Goal: Information Seeking & Learning: Learn about a topic

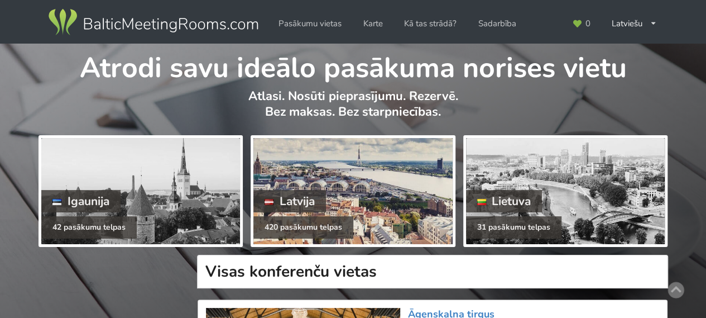
click at [348, 192] on div at bounding box center [353, 191] width 199 height 106
click at [322, 202] on div "Latvija" at bounding box center [290, 201] width 73 height 22
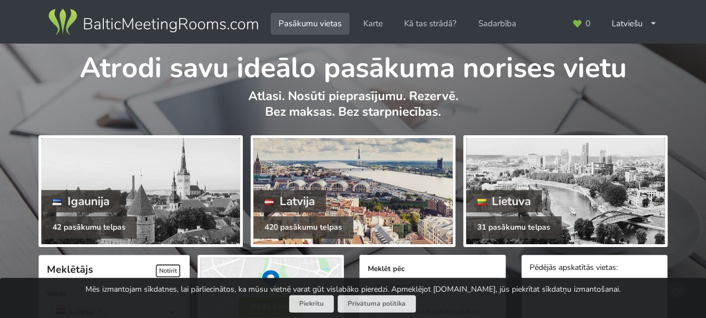
click at [352, 188] on div at bounding box center [353, 191] width 199 height 106
click at [343, 187] on div at bounding box center [353, 191] width 199 height 106
click at [343, 200] on div at bounding box center [353, 191] width 199 height 106
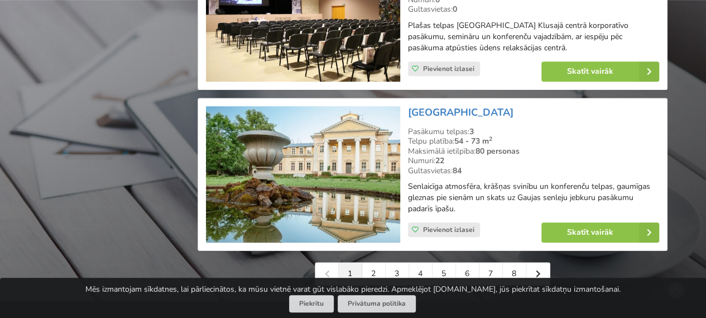
scroll to position [2538, 0]
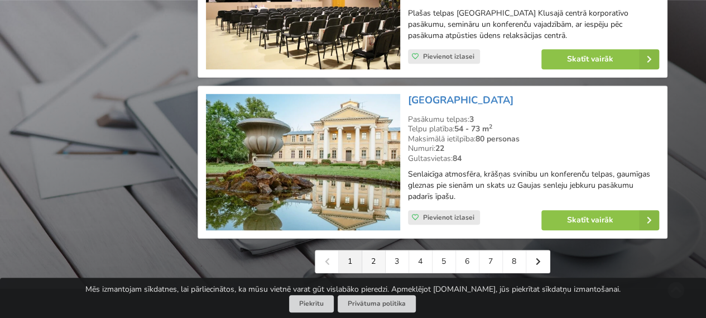
click at [369, 250] on link "2" at bounding box center [373, 261] width 23 height 22
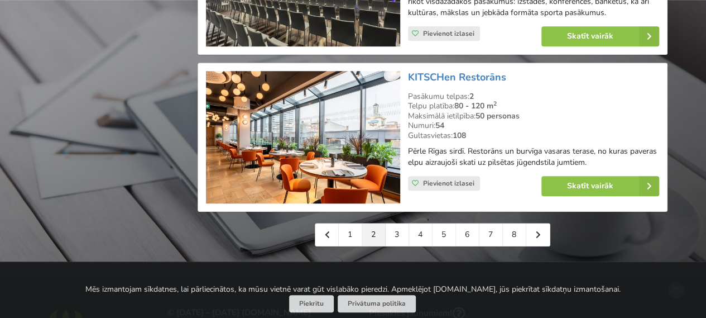
scroll to position [2643, 0]
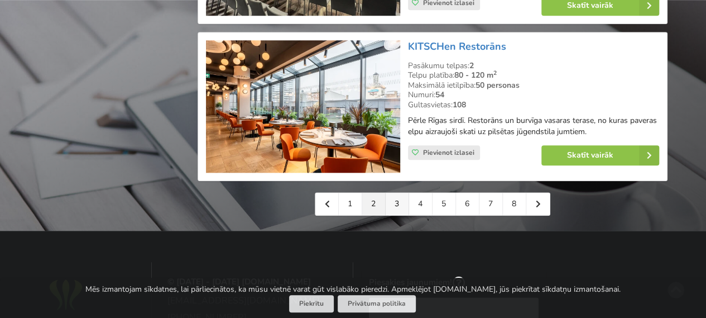
click at [398, 193] on link "3" at bounding box center [397, 204] width 23 height 22
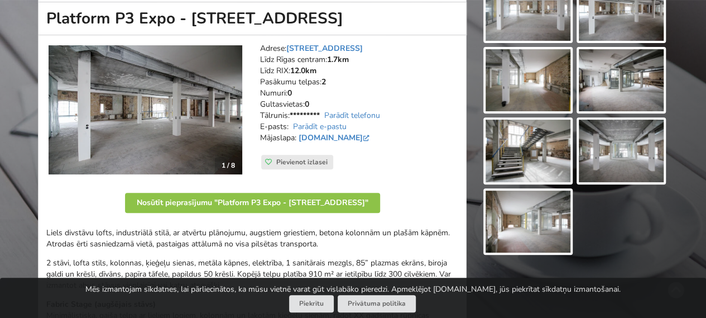
scroll to position [176, 0]
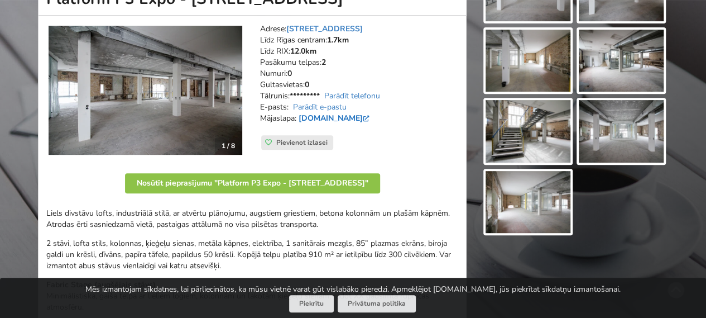
click at [326, 118] on link "www.facebook.com" at bounding box center [335, 118] width 73 height 11
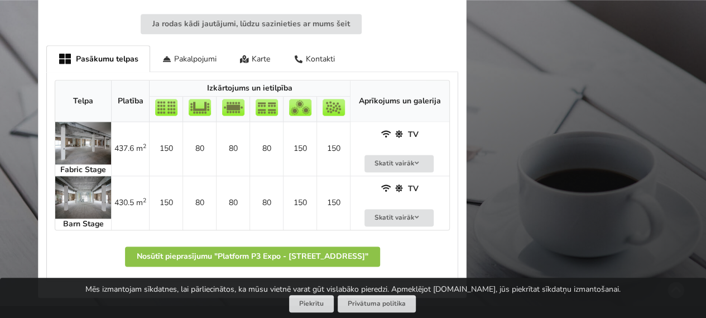
scroll to position [679, 0]
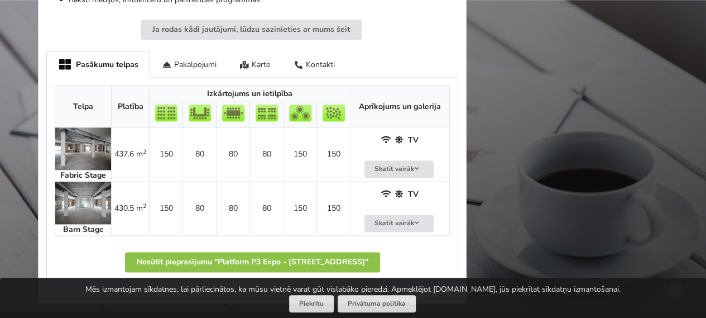
drag, startPoint x: 76, startPoint y: 151, endPoint x: 61, endPoint y: 154, distance: 14.8
drag, startPoint x: 61, startPoint y: 154, endPoint x: 58, endPoint y: 174, distance: 19.8
drag, startPoint x: 58, startPoint y: 174, endPoint x: 45, endPoint y: 155, distance: 22.8
click at [65, 155] on img at bounding box center [83, 148] width 56 height 42
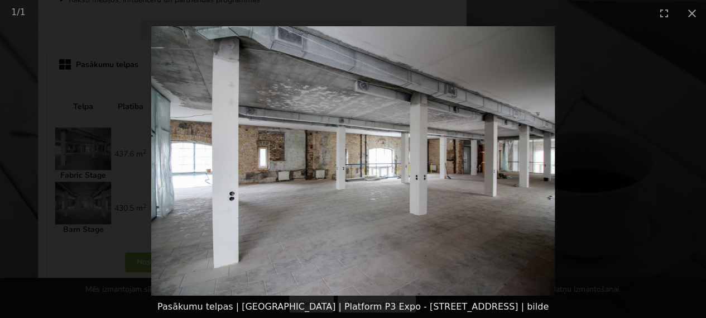
click at [568, 160] on picture at bounding box center [353, 160] width 706 height 269
click at [534, 164] on img at bounding box center [353, 160] width 404 height 269
click at [484, 159] on img at bounding box center [353, 160] width 404 height 269
click at [685, 17] on button "Close gallery" at bounding box center [693, 13] width 28 height 26
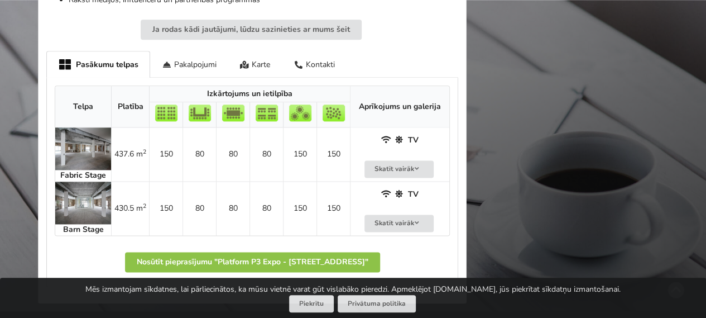
click at [76, 194] on img at bounding box center [83, 203] width 56 height 42
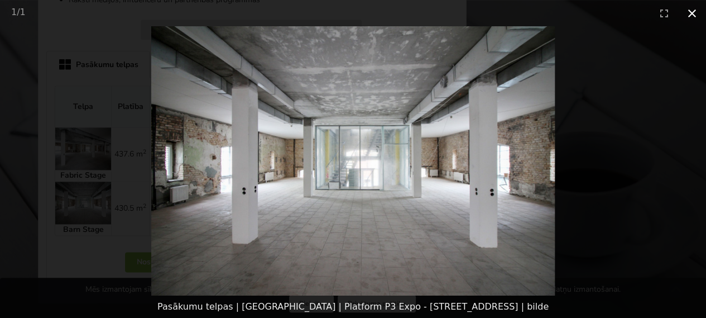
click at [688, 16] on button "Close gallery" at bounding box center [693, 13] width 28 height 26
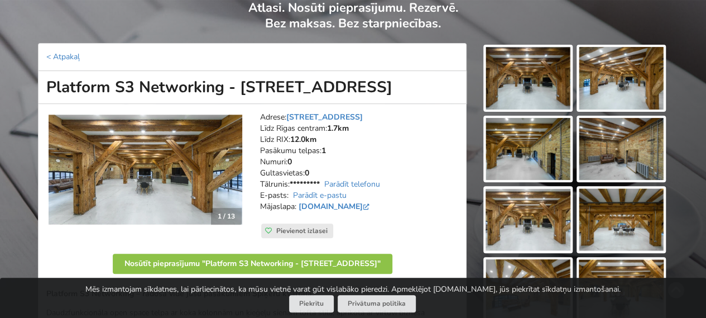
scroll to position [112, 0]
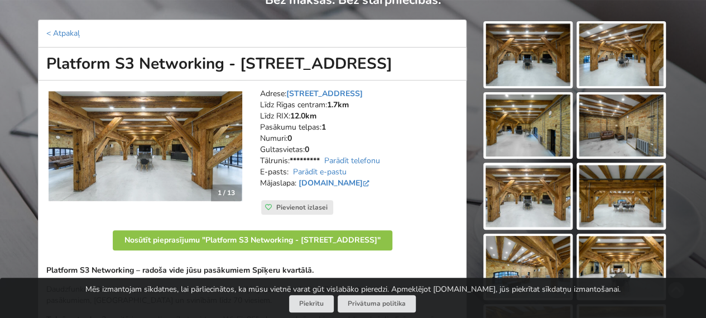
click at [179, 147] on img at bounding box center [146, 146] width 194 height 112
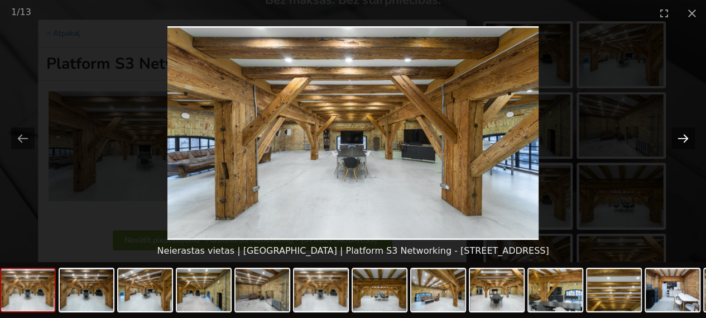
click at [684, 140] on button "Next slide" at bounding box center [683, 138] width 23 height 22
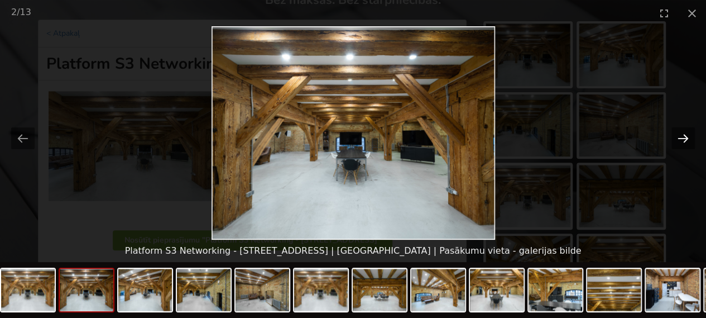
click at [684, 140] on button "Next slide" at bounding box center [683, 138] width 23 height 22
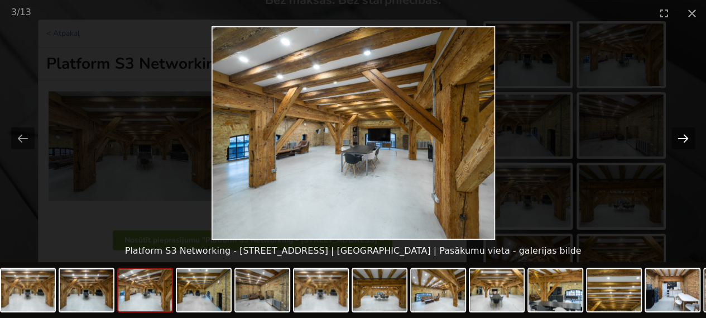
click at [684, 140] on button "Next slide" at bounding box center [683, 138] width 23 height 22
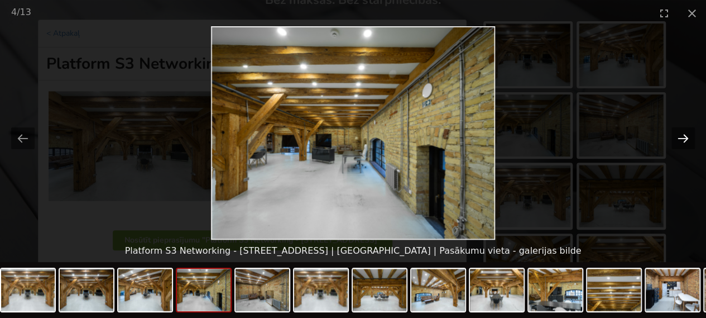
click at [684, 140] on button "Next slide" at bounding box center [683, 138] width 23 height 22
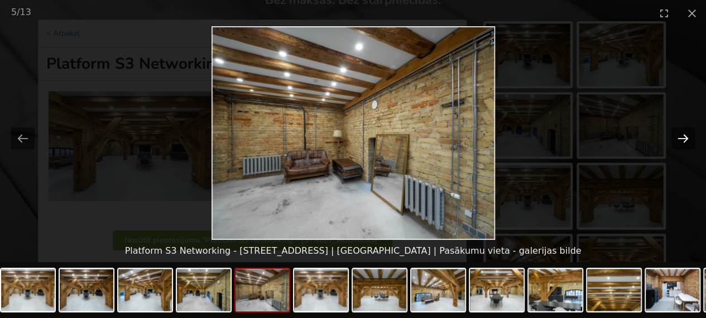
click at [684, 140] on button "Next slide" at bounding box center [683, 138] width 23 height 22
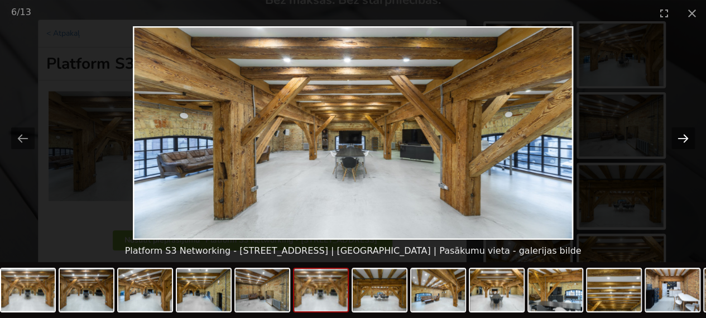
click at [684, 140] on button "Next slide" at bounding box center [683, 138] width 23 height 22
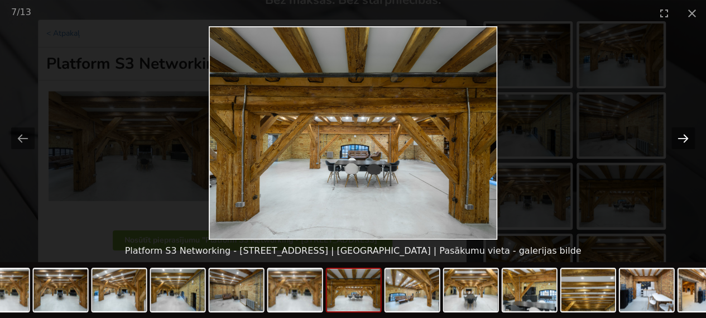
click at [684, 140] on button "Next slide" at bounding box center [683, 138] width 23 height 22
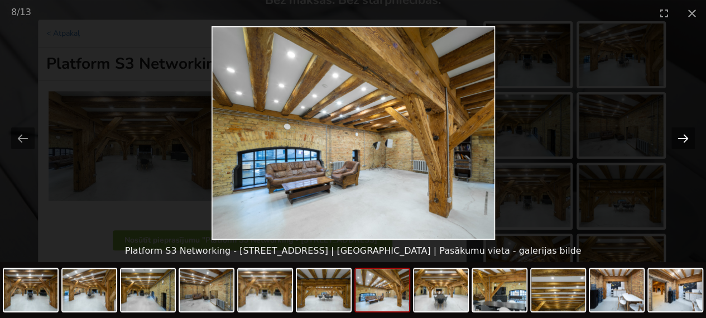
click at [684, 140] on button "Next slide" at bounding box center [683, 138] width 23 height 22
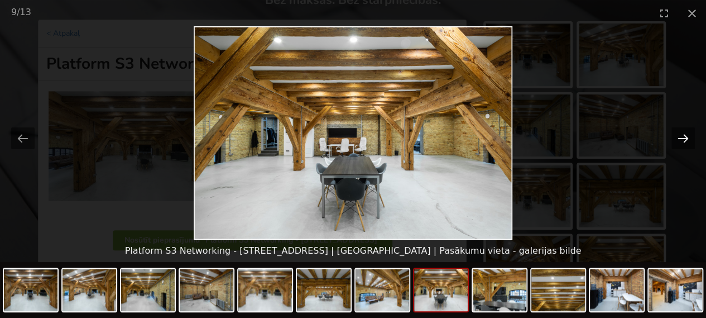
click at [684, 140] on button "Next slide" at bounding box center [683, 138] width 23 height 22
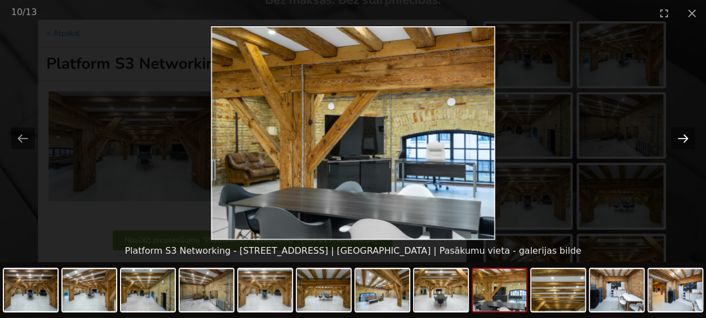
click at [684, 140] on button "Next slide" at bounding box center [683, 138] width 23 height 22
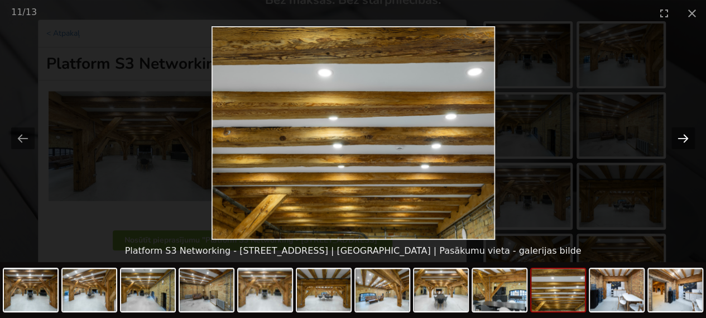
click at [684, 140] on button "Next slide" at bounding box center [683, 138] width 23 height 22
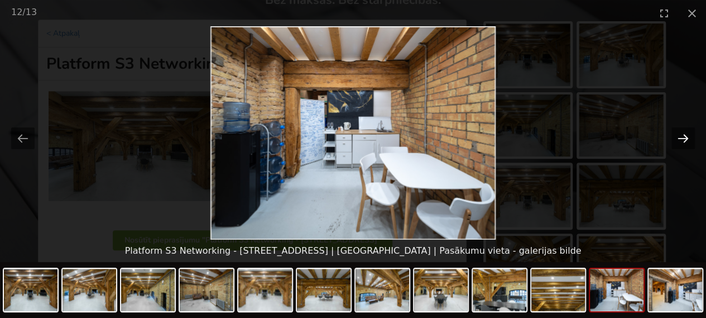
click at [684, 140] on button "Next slide" at bounding box center [683, 138] width 23 height 22
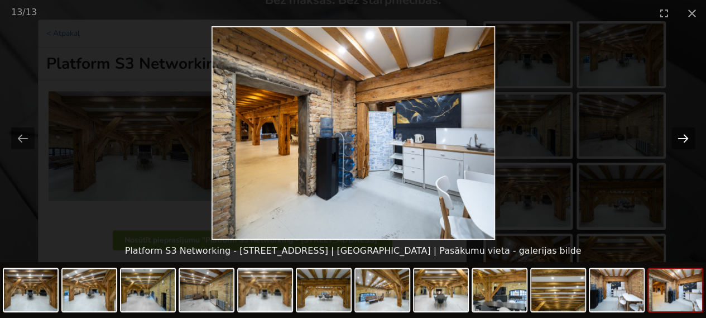
click at [684, 140] on button "Next slide" at bounding box center [683, 138] width 23 height 22
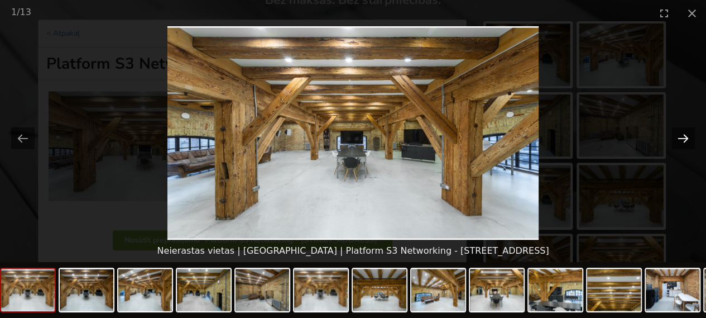
click at [684, 140] on button "Next slide" at bounding box center [683, 138] width 23 height 22
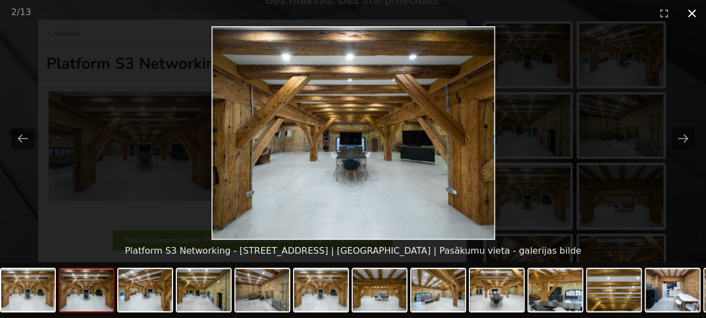
click at [691, 14] on button "Close gallery" at bounding box center [693, 13] width 28 height 26
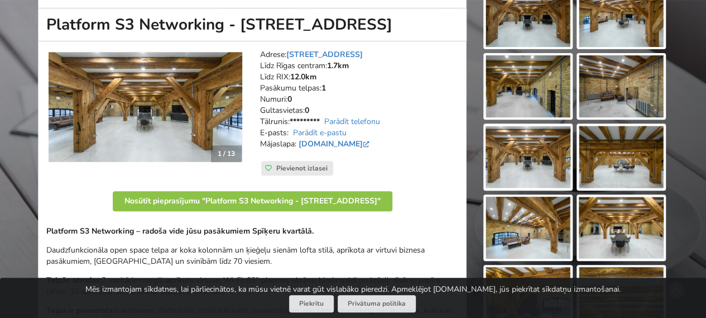
scroll to position [65, 0]
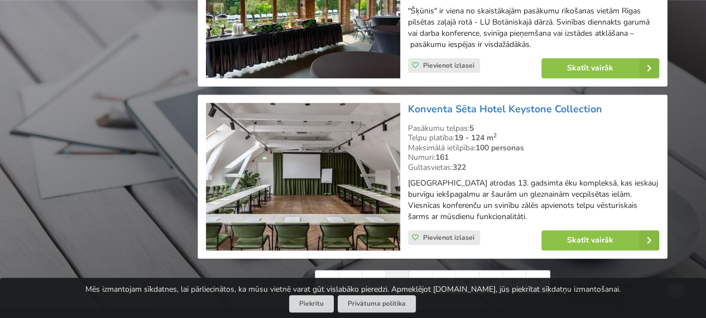
scroll to position [2541, 0]
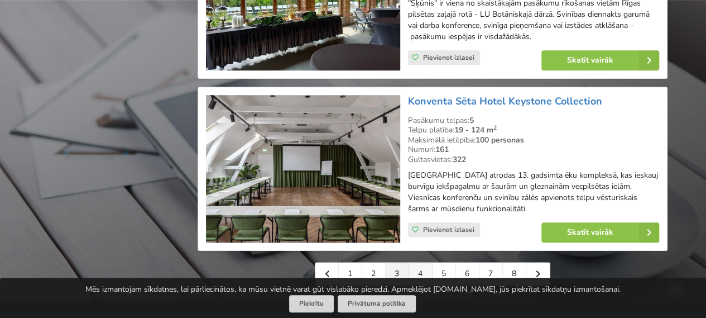
click at [419, 262] on link "4" at bounding box center [420, 273] width 23 height 22
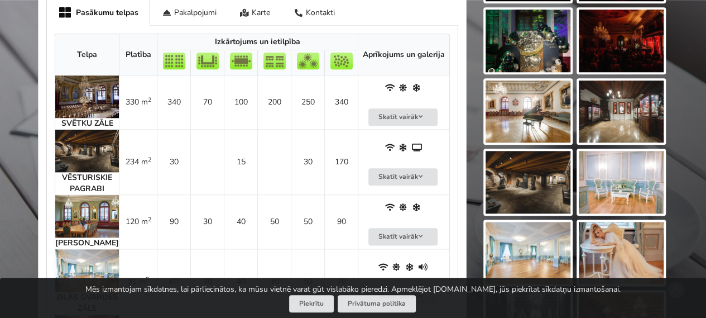
scroll to position [549, 0]
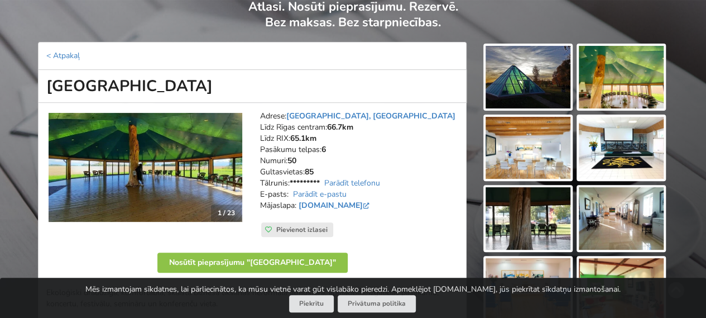
scroll to position [65, 0]
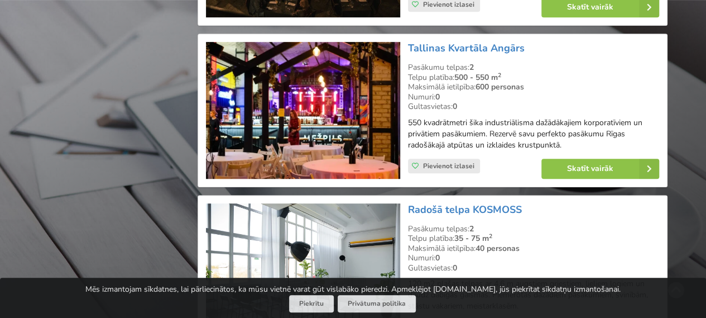
scroll to position [2597, 0]
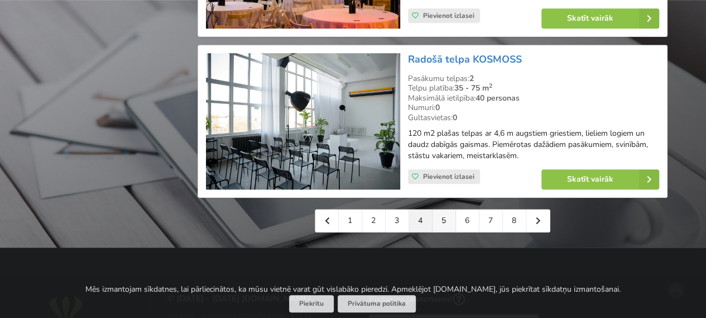
click at [438, 209] on link "5" at bounding box center [444, 220] width 23 height 22
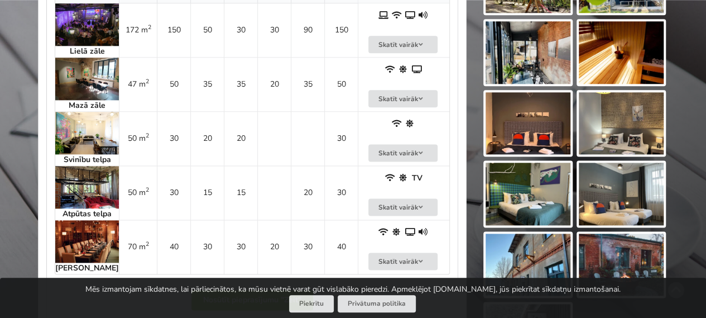
scroll to position [679, 0]
click at [80, 19] on img at bounding box center [87, 24] width 64 height 42
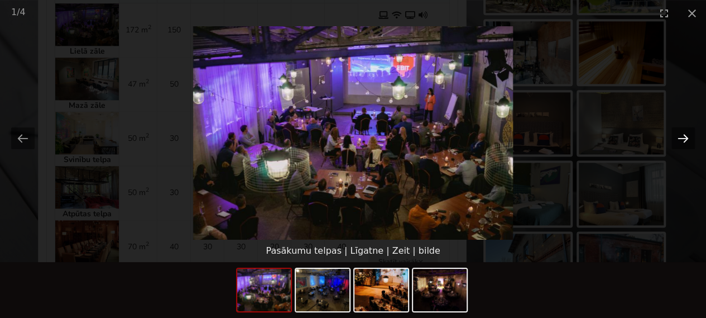
click at [684, 135] on button "Next slide" at bounding box center [683, 138] width 23 height 22
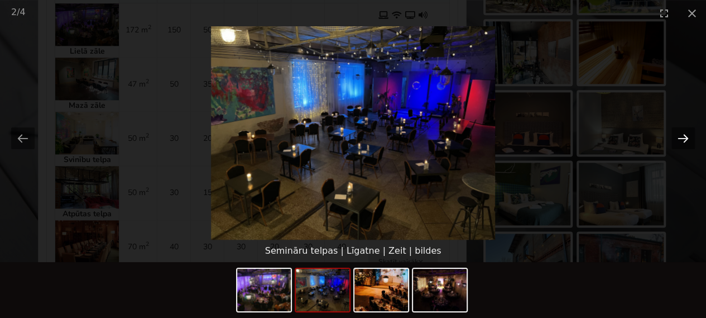
click at [684, 135] on button "Next slide" at bounding box center [683, 138] width 23 height 22
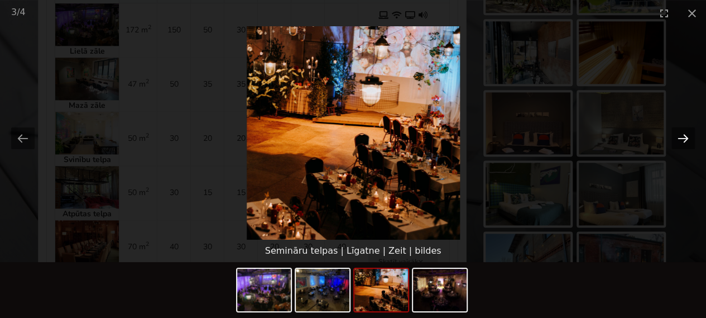
click at [684, 135] on button "Next slide" at bounding box center [683, 138] width 23 height 22
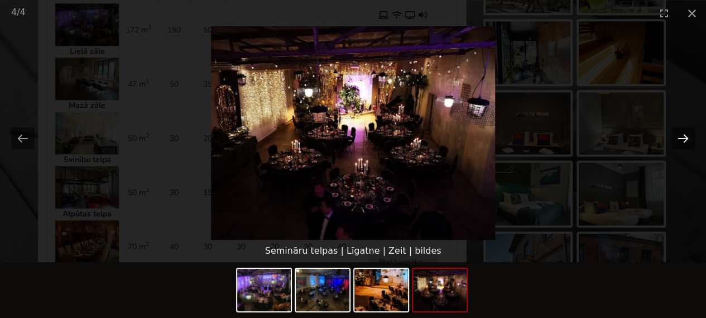
click at [685, 133] on button "Next slide" at bounding box center [683, 138] width 23 height 22
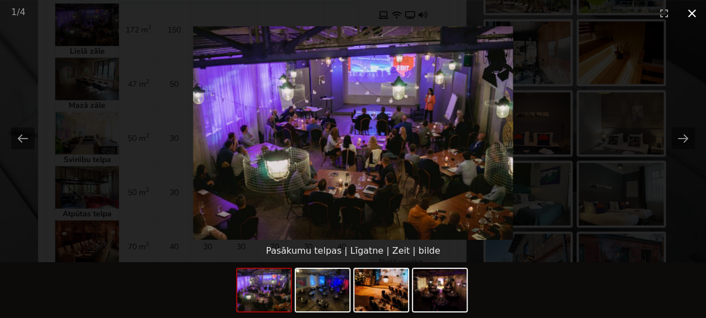
click at [690, 11] on button "Close gallery" at bounding box center [693, 13] width 28 height 26
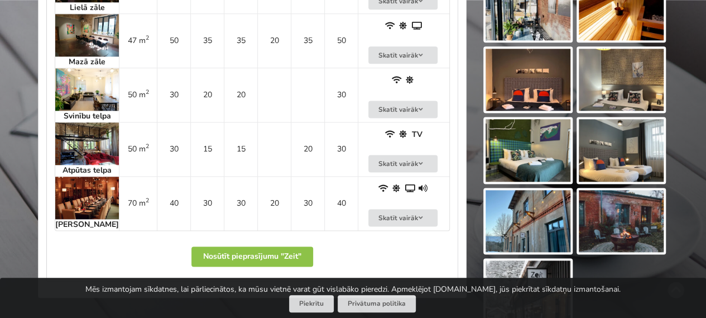
scroll to position [726, 0]
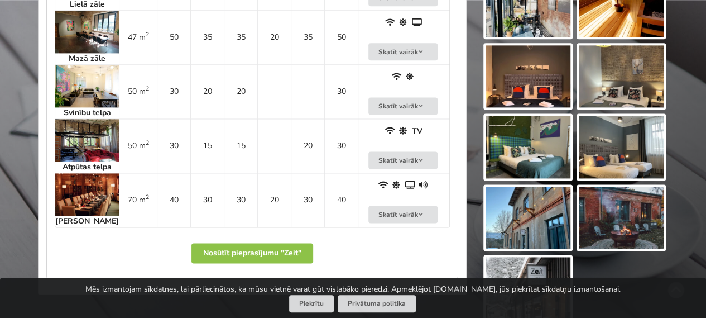
click at [96, 190] on img at bounding box center [87, 194] width 64 height 42
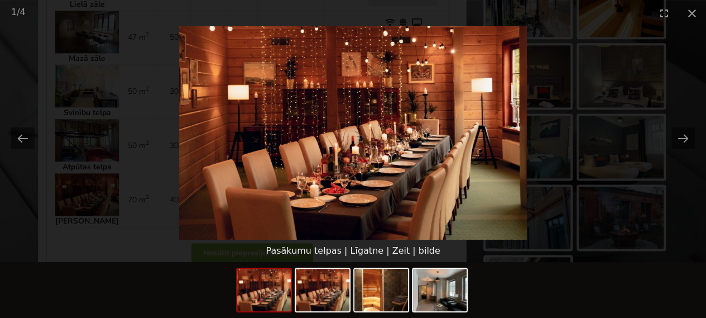
click at [96, 177] on picture at bounding box center [353, 132] width 706 height 213
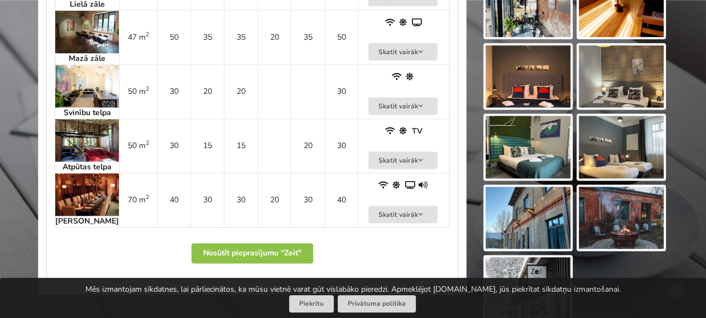
click at [85, 135] on img at bounding box center [87, 140] width 64 height 42
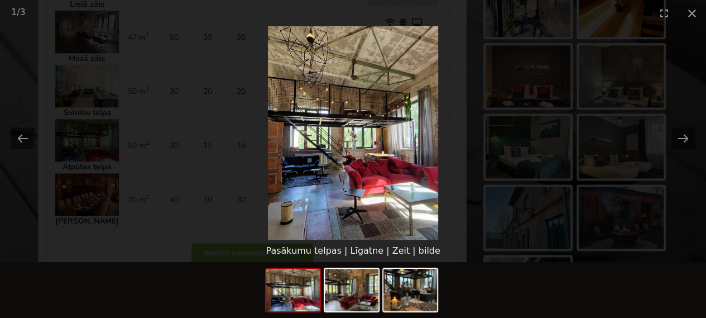
click at [85, 135] on picture at bounding box center [353, 132] width 706 height 213
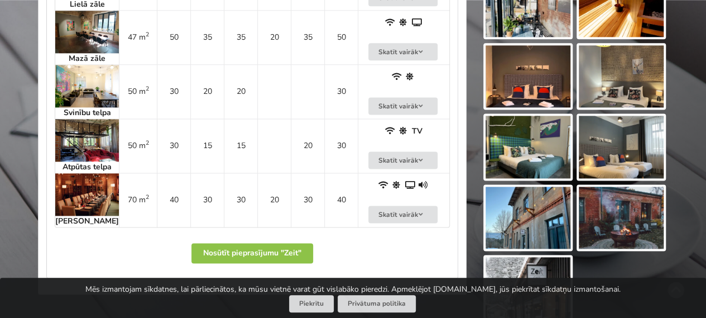
click at [84, 84] on img at bounding box center [87, 86] width 64 height 42
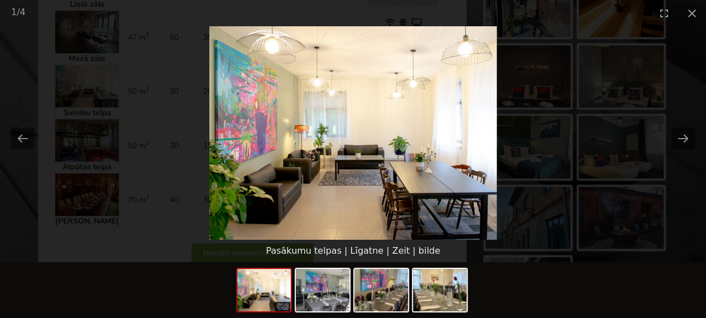
click at [84, 84] on picture at bounding box center [353, 132] width 706 height 213
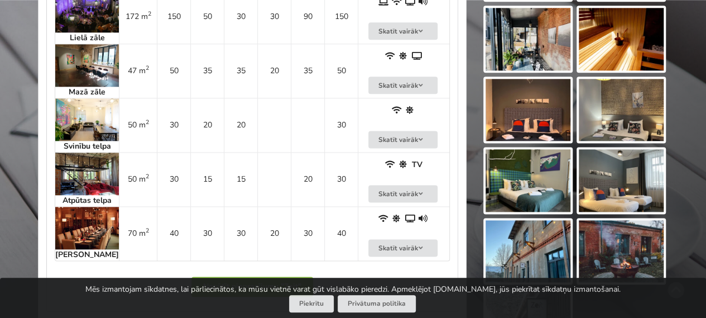
scroll to position [663, 0]
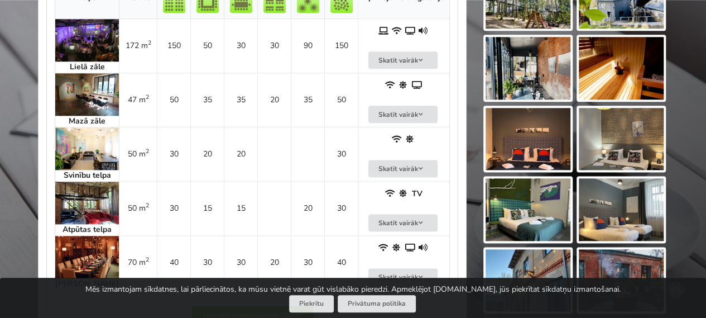
click at [84, 84] on img at bounding box center [87, 94] width 64 height 42
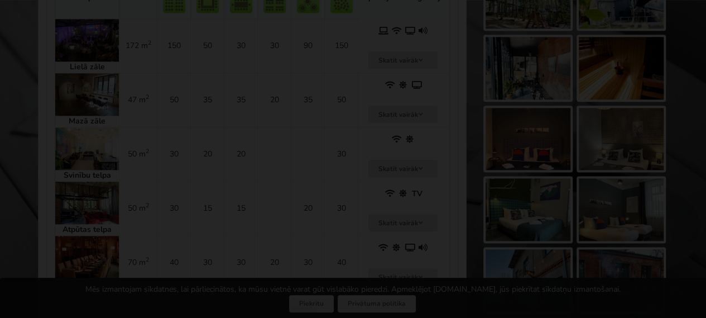
scroll to position [651, 0]
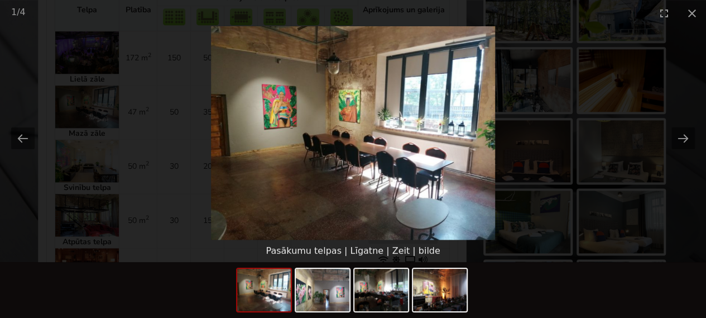
click at [79, 101] on picture at bounding box center [353, 132] width 706 height 213
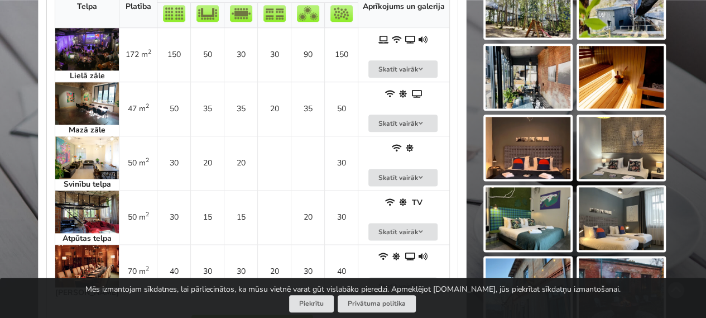
scroll to position [0, 0]
click at [88, 58] on img at bounding box center [87, 49] width 64 height 42
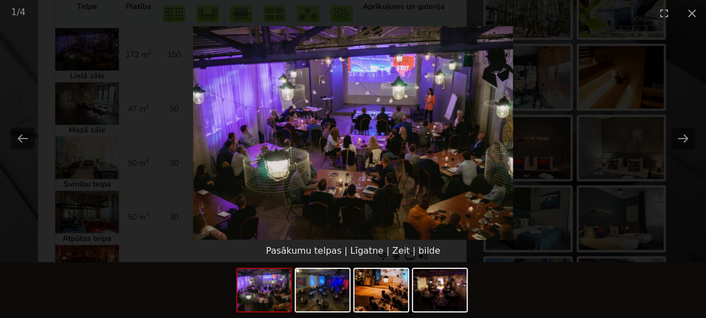
click at [123, 89] on picture at bounding box center [353, 132] width 706 height 213
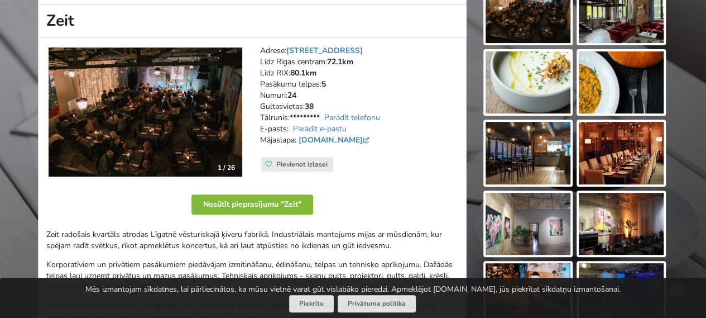
scroll to position [251, 0]
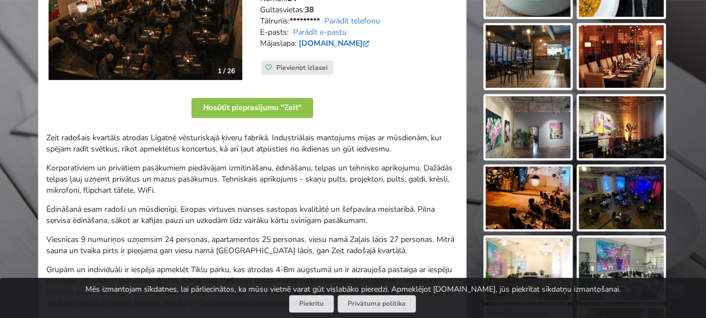
click at [311, 43] on link "zeit.lv" at bounding box center [335, 43] width 73 height 11
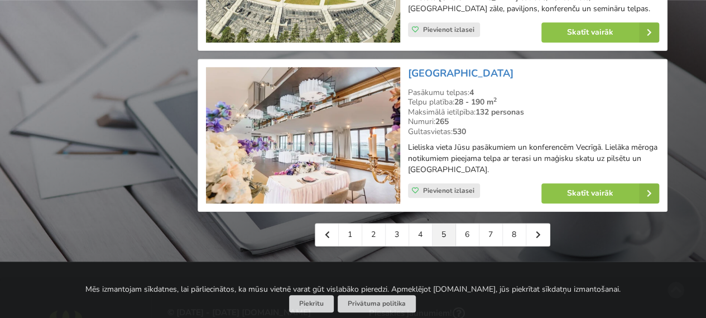
scroll to position [2625, 0]
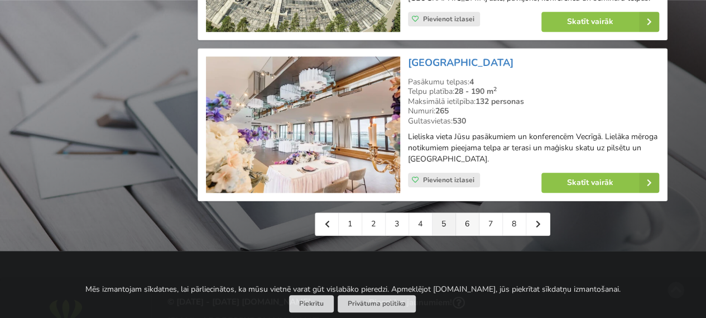
click at [465, 213] on link "6" at bounding box center [467, 224] width 23 height 22
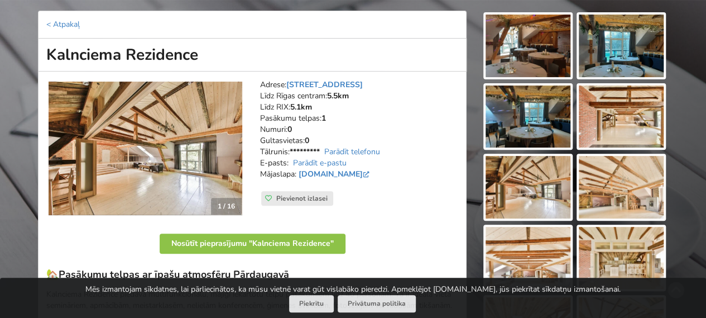
scroll to position [158, 0]
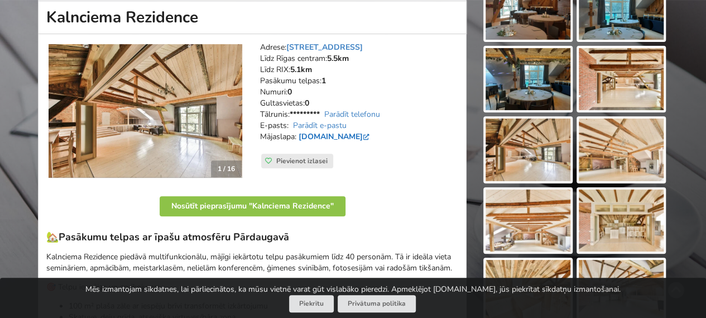
click at [372, 131] on link "www.kalnciemarezidence.lv" at bounding box center [335, 136] width 73 height 11
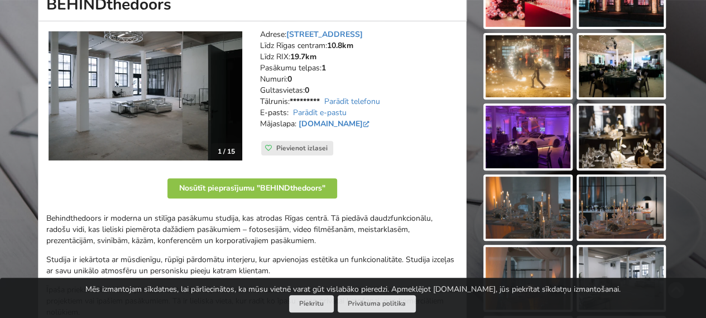
scroll to position [176, 0]
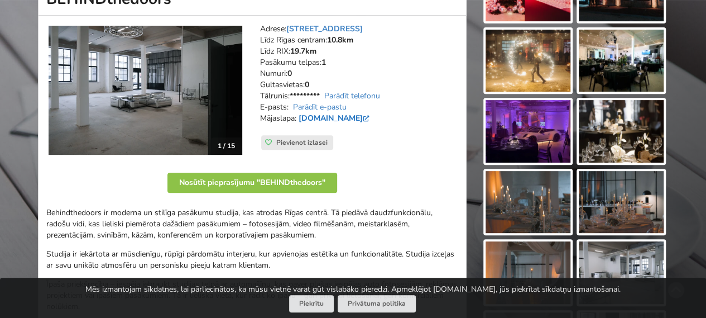
click at [352, 115] on link "www.behindthedoors.lv" at bounding box center [335, 118] width 73 height 11
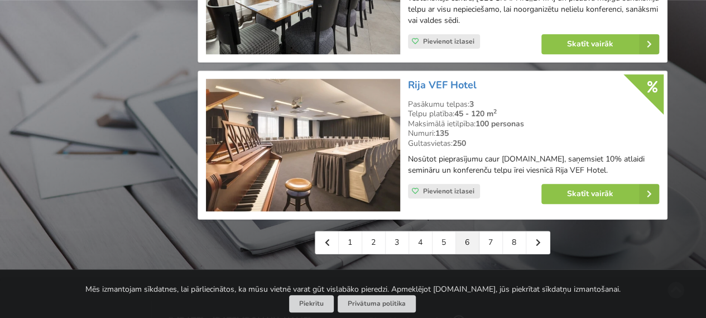
scroll to position [2597, 0]
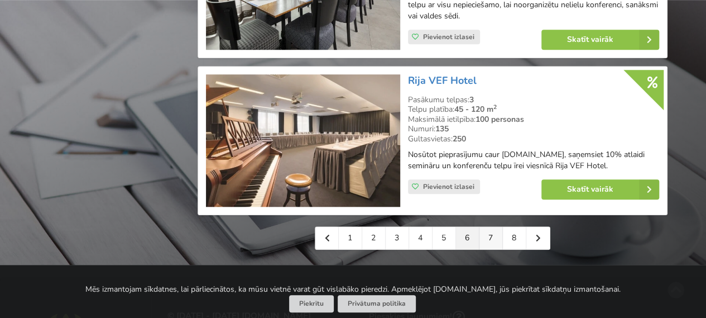
click at [484, 227] on link "7" at bounding box center [491, 238] width 23 height 22
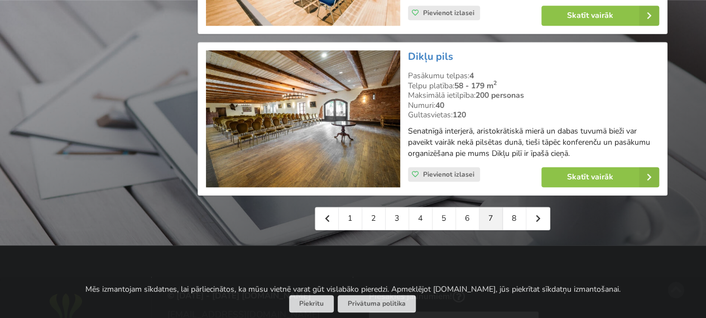
scroll to position [2569, 0]
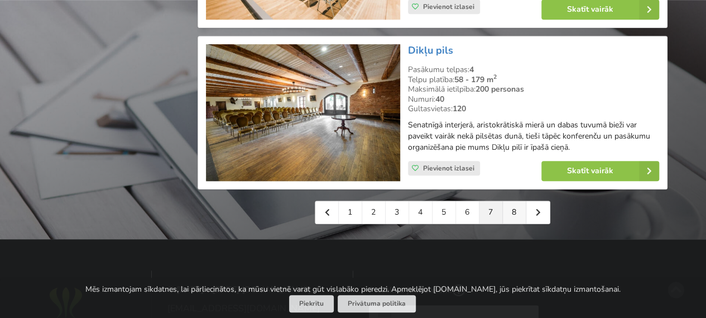
click at [517, 202] on link "8" at bounding box center [514, 212] width 23 height 22
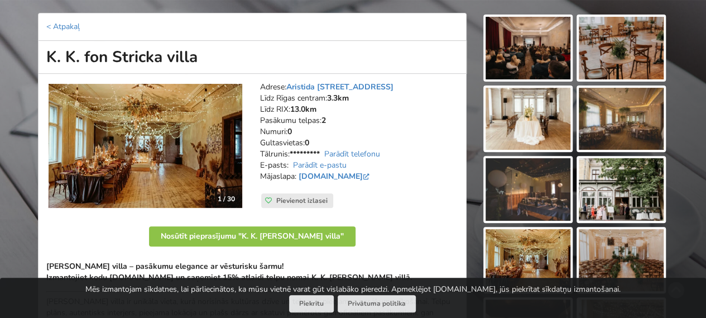
scroll to position [130, 0]
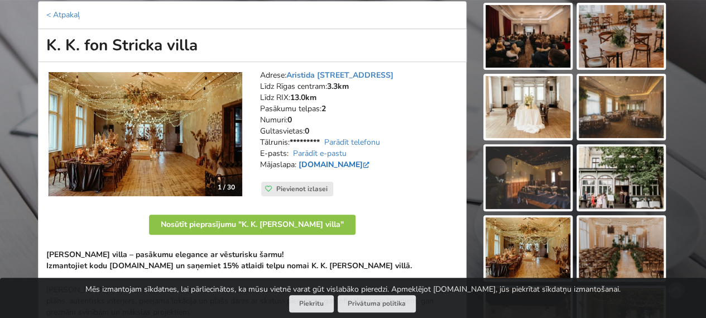
click at [334, 163] on link "[DOMAIN_NAME]" at bounding box center [335, 164] width 73 height 11
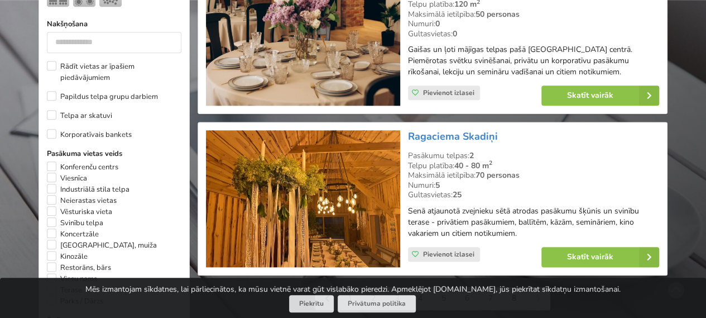
scroll to position [540, 0]
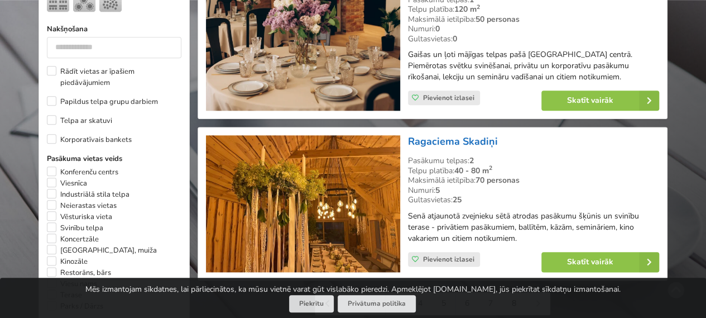
click at [474, 135] on link "Ragaciema Skadiņi" at bounding box center [453, 141] width 90 height 13
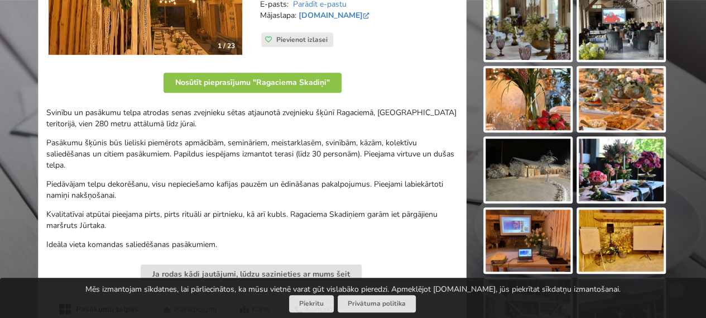
scroll to position [270, 0]
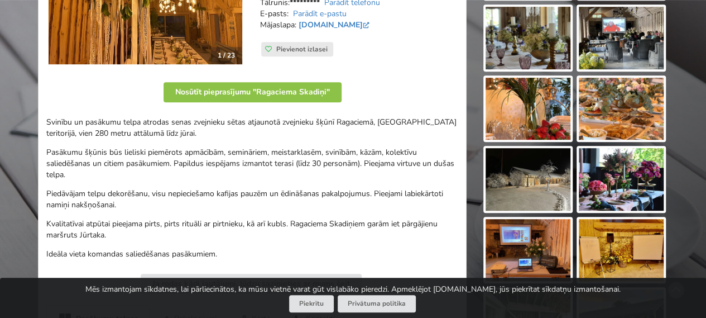
click at [527, 174] on img at bounding box center [528, 179] width 85 height 63
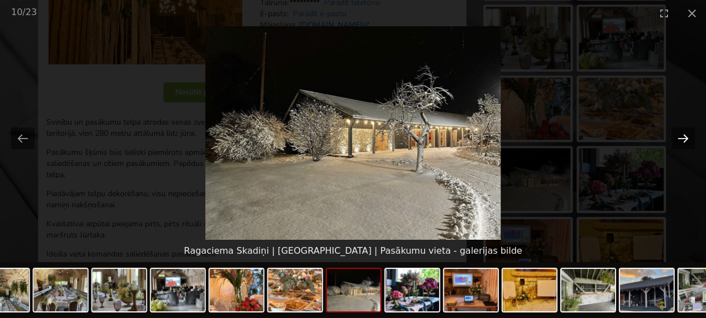
click at [682, 145] on button "Next slide" at bounding box center [683, 138] width 23 height 22
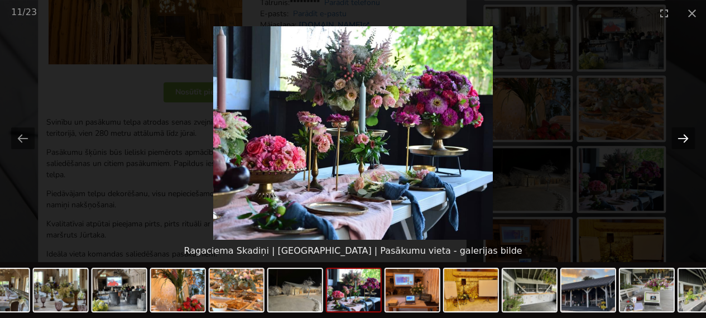
click at [682, 145] on button "Next slide" at bounding box center [683, 138] width 23 height 22
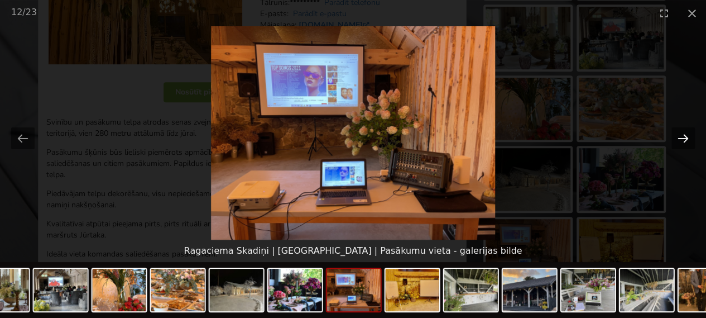
click at [682, 145] on button "Next slide" at bounding box center [683, 138] width 23 height 22
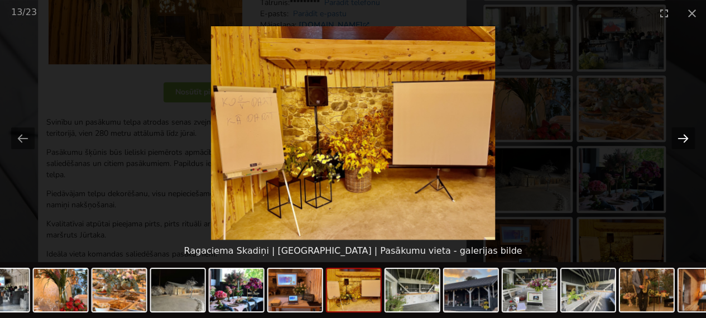
click at [682, 145] on button "Next slide" at bounding box center [683, 138] width 23 height 22
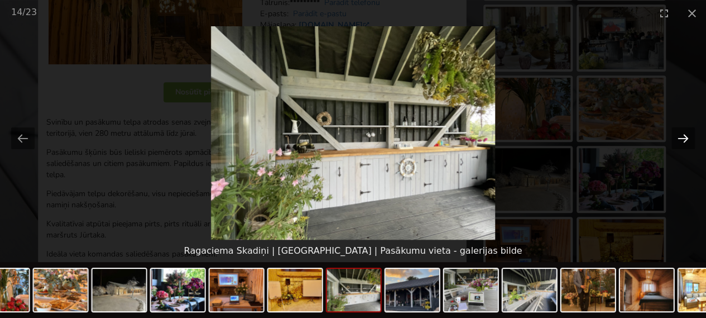
click at [682, 145] on button "Next slide" at bounding box center [683, 138] width 23 height 22
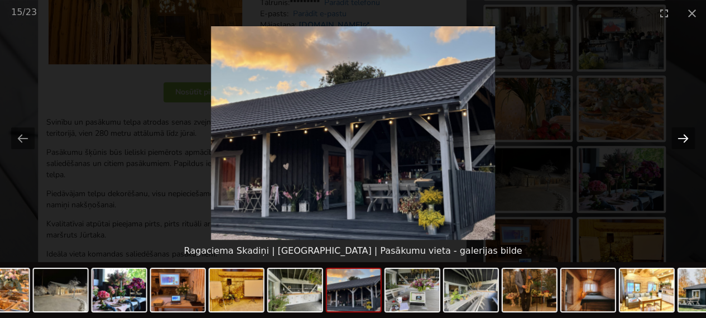
click at [682, 145] on button "Next slide" at bounding box center [683, 138] width 23 height 22
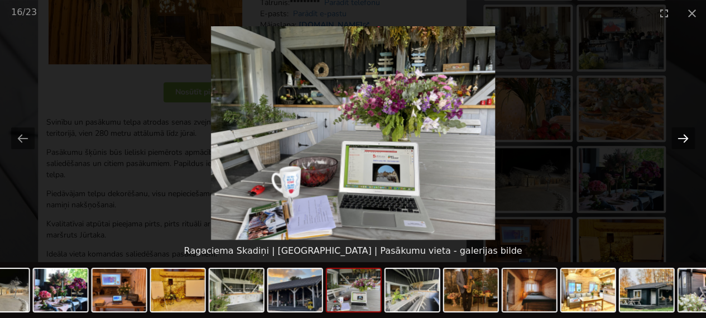
click at [682, 145] on button "Next slide" at bounding box center [683, 138] width 23 height 22
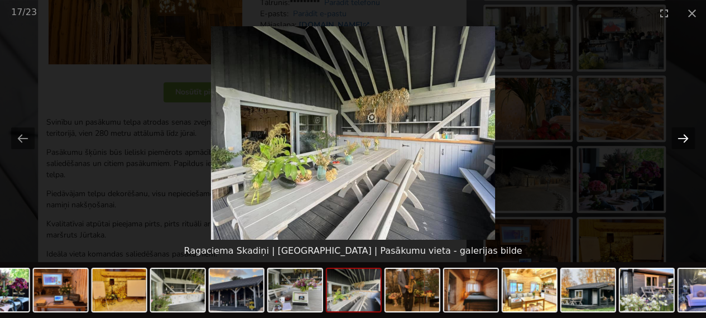
click at [682, 145] on button "Next slide" at bounding box center [683, 138] width 23 height 22
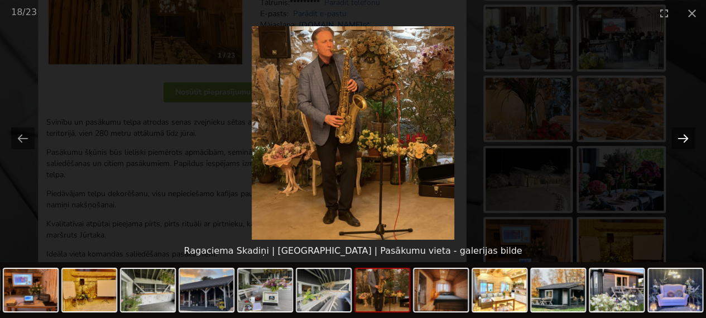
click at [682, 145] on button "Next slide" at bounding box center [683, 138] width 23 height 22
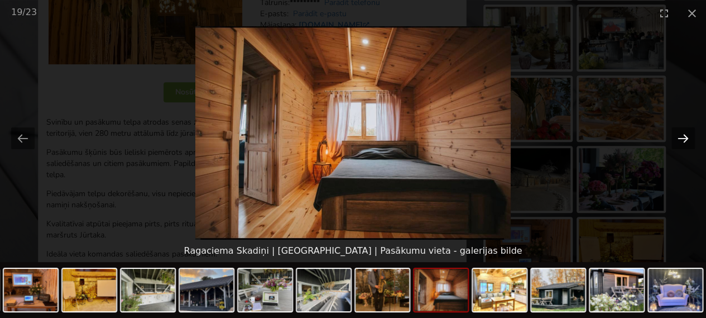
click at [682, 145] on button "Next slide" at bounding box center [683, 138] width 23 height 22
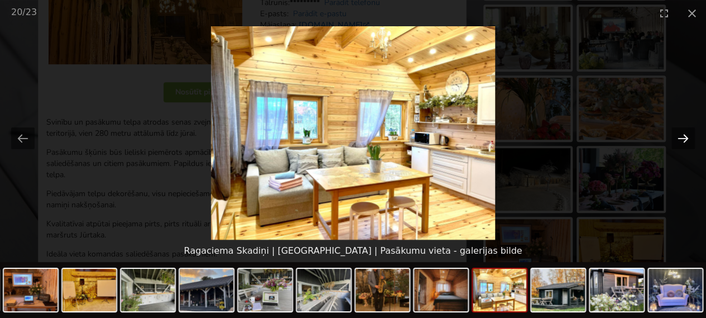
click at [682, 145] on button "Next slide" at bounding box center [683, 138] width 23 height 22
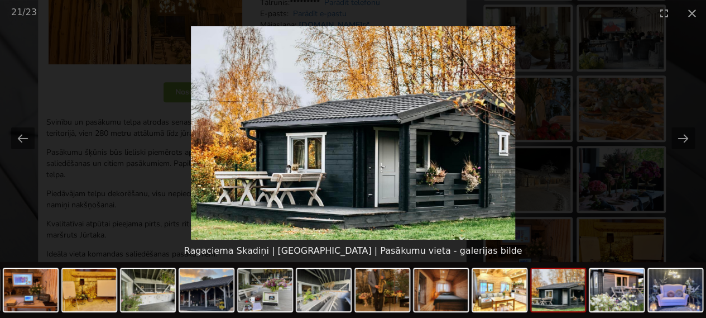
click at [0, 307] on div at bounding box center [32, 291] width 1349 height 59
click at [23, 295] on img at bounding box center [31, 290] width 54 height 42
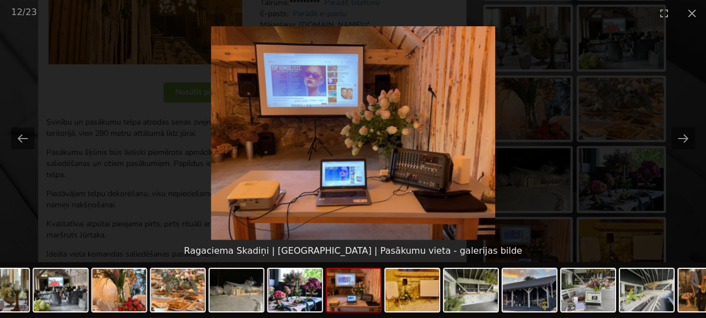
click at [23, 295] on img at bounding box center [2, 290] width 54 height 42
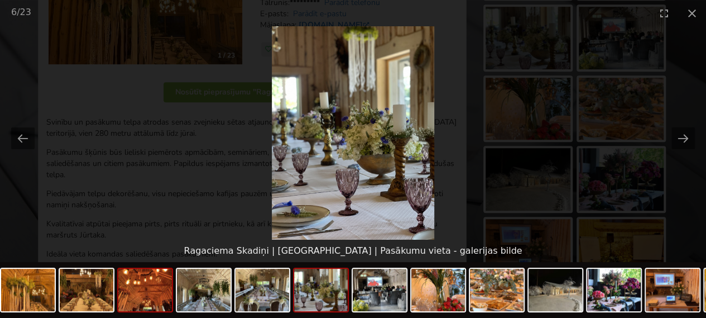
click at [130, 290] on img at bounding box center [145, 290] width 54 height 42
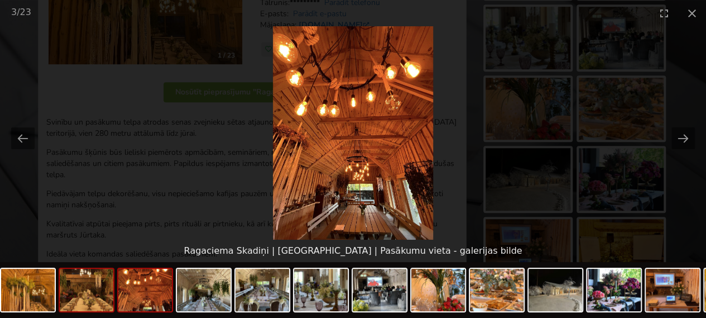
click at [96, 302] on img at bounding box center [87, 290] width 54 height 42
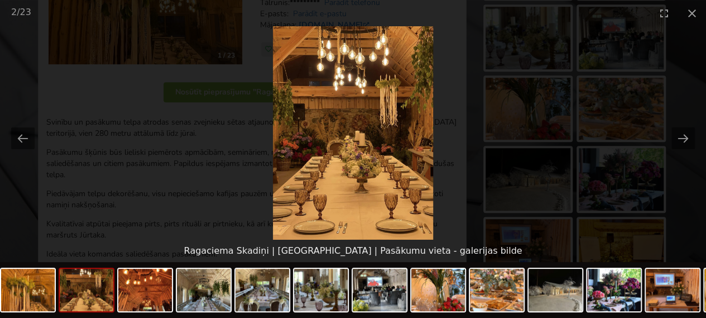
click at [58, 297] on div at bounding box center [674, 291] width 1349 height 59
click at [40, 298] on img at bounding box center [28, 290] width 54 height 42
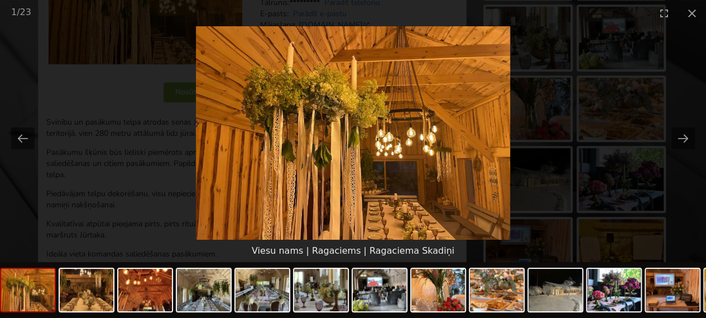
click at [594, 60] on picture at bounding box center [353, 132] width 706 height 213
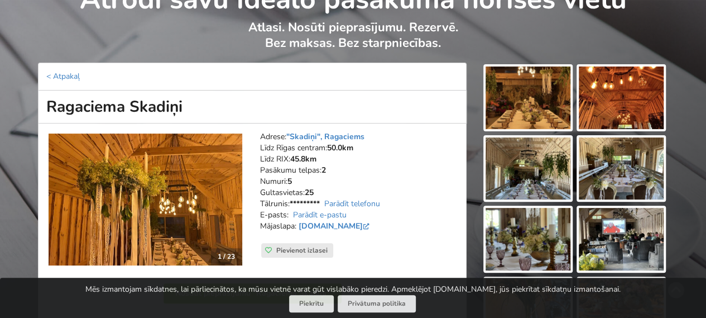
scroll to position [65, 0]
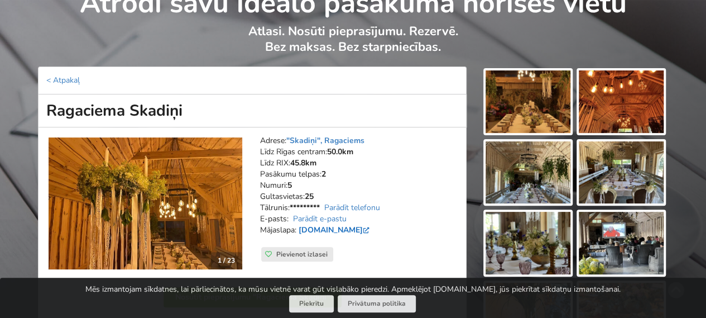
click at [356, 230] on link "[DOMAIN_NAME]" at bounding box center [335, 230] width 73 height 11
